Goal: Task Accomplishment & Management: Manage account settings

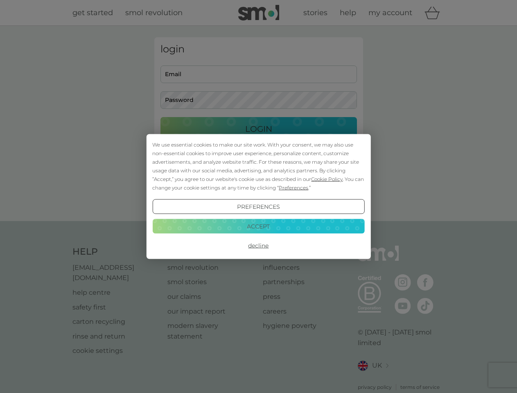
click at [327, 179] on span "Cookie Policy" at bounding box center [327, 179] width 32 height 6
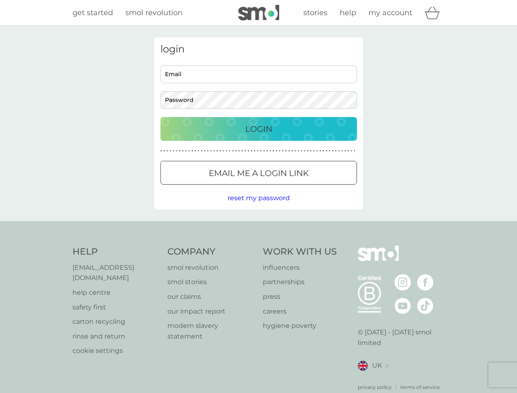
click at [293, 187] on div "login Email Password Login ● ● ● ● ● ● ● ● ● ● ● ● ● ● ● ● ● ● ● ● ● ● ● ● ● ● …" at bounding box center [258, 123] width 209 height 172
click at [258, 207] on div "login Email Password Login ● ● ● ● ● ● ● ● ● ● ● ● ● ● ● ● ● ● ● ● ● ● ● ● ● ● …" at bounding box center [258, 123] width 209 height 172
click at [258, 246] on div "Help [EMAIL_ADDRESS][DOMAIN_NAME] help centre safety first carton recycling rin…" at bounding box center [258, 318] width 372 height 145
click at [258, 226] on div "Help [EMAIL_ADDRESS][DOMAIN_NAME] help centre safety first carton recycling rin…" at bounding box center [258, 318] width 517 height 194
